Goal: Find specific page/section: Find specific page/section

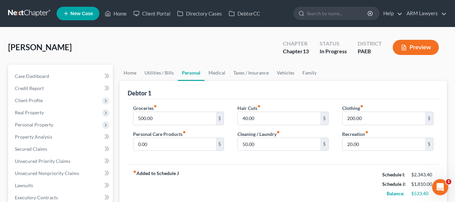
click at [30, 11] on link at bounding box center [29, 13] width 43 height 12
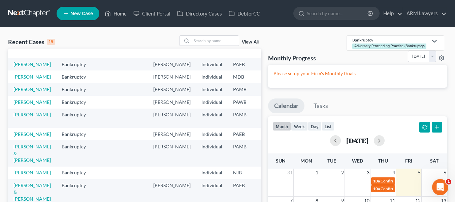
click at [248, 43] on link "View All" at bounding box center [250, 42] width 17 height 5
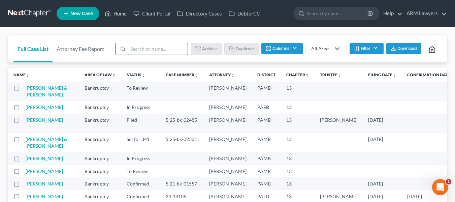
click at [156, 52] on input "search" at bounding box center [158, 48] width 60 height 11
type input "kozl"
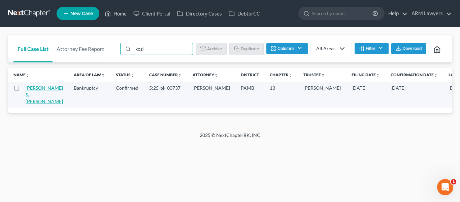
click at [30, 95] on link "Kozlowski, Lance & Iris" at bounding box center [44, 94] width 37 height 19
select select "1"
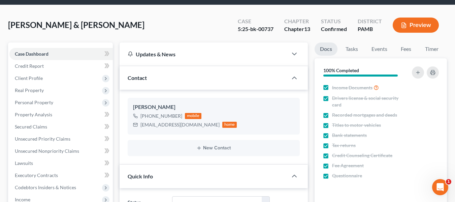
scroll to position [22, 0]
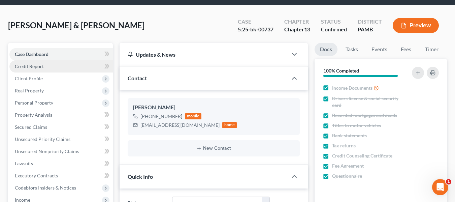
click at [53, 67] on link "Credit Report" at bounding box center [60, 66] width 103 height 12
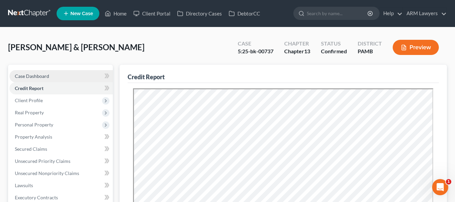
click at [40, 79] on link "Case Dashboard" at bounding box center [60, 76] width 103 height 12
select select "1"
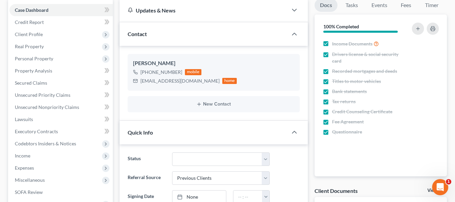
scroll to position [56, 0]
